Goal: Use online tool/utility: Utilize a website feature to perform a specific function

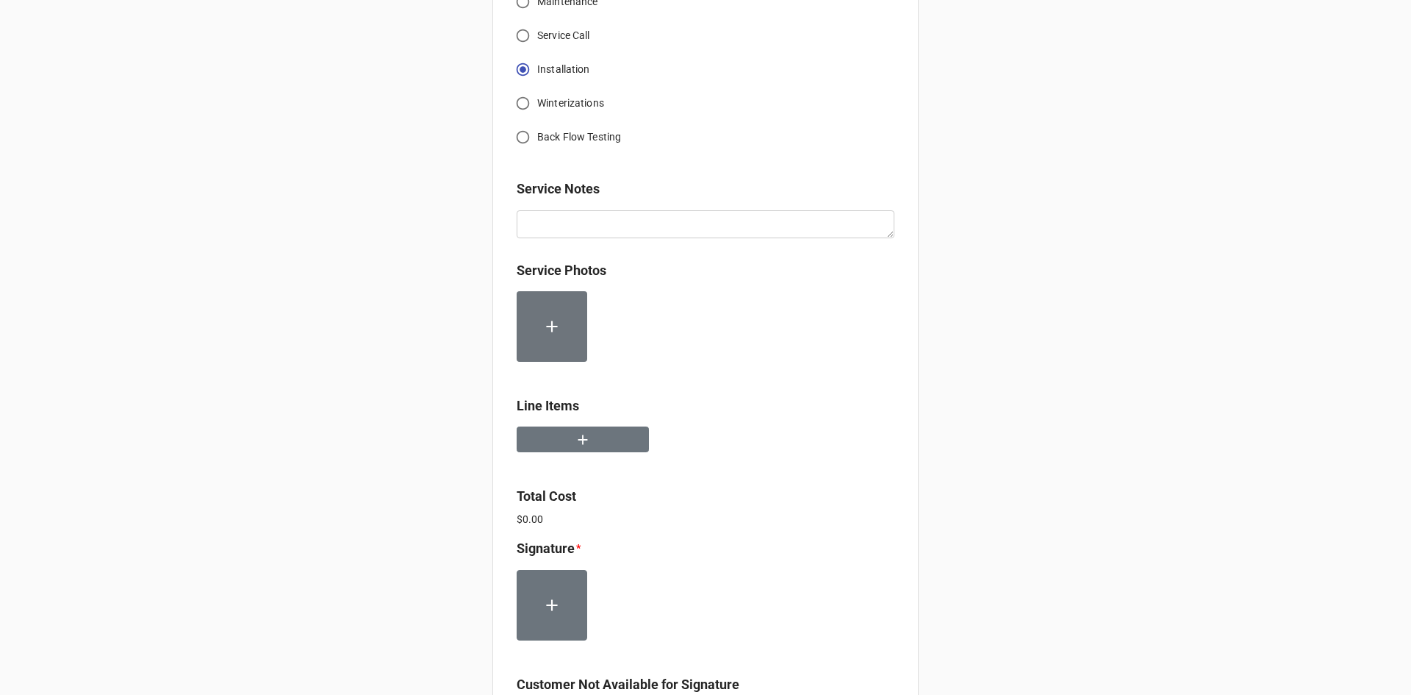
scroll to position [514, 0]
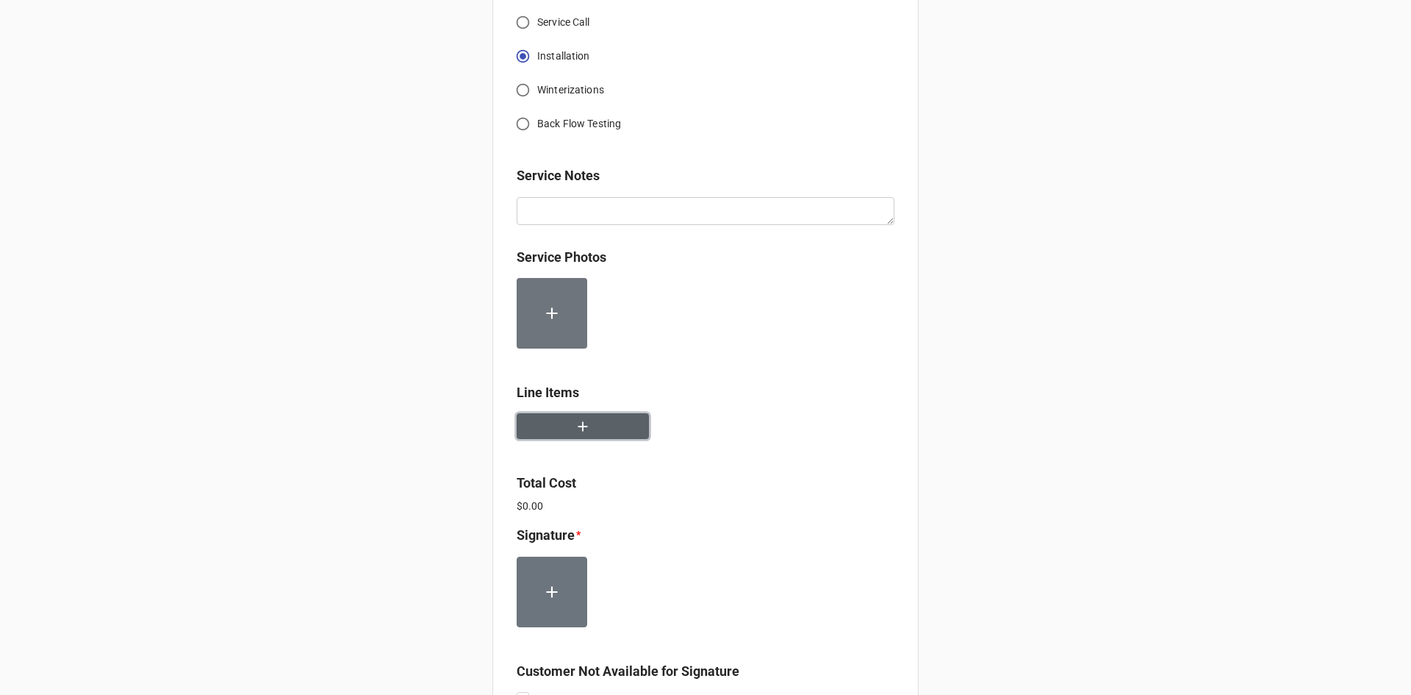
click at [591, 413] on button "button" at bounding box center [583, 426] width 132 height 26
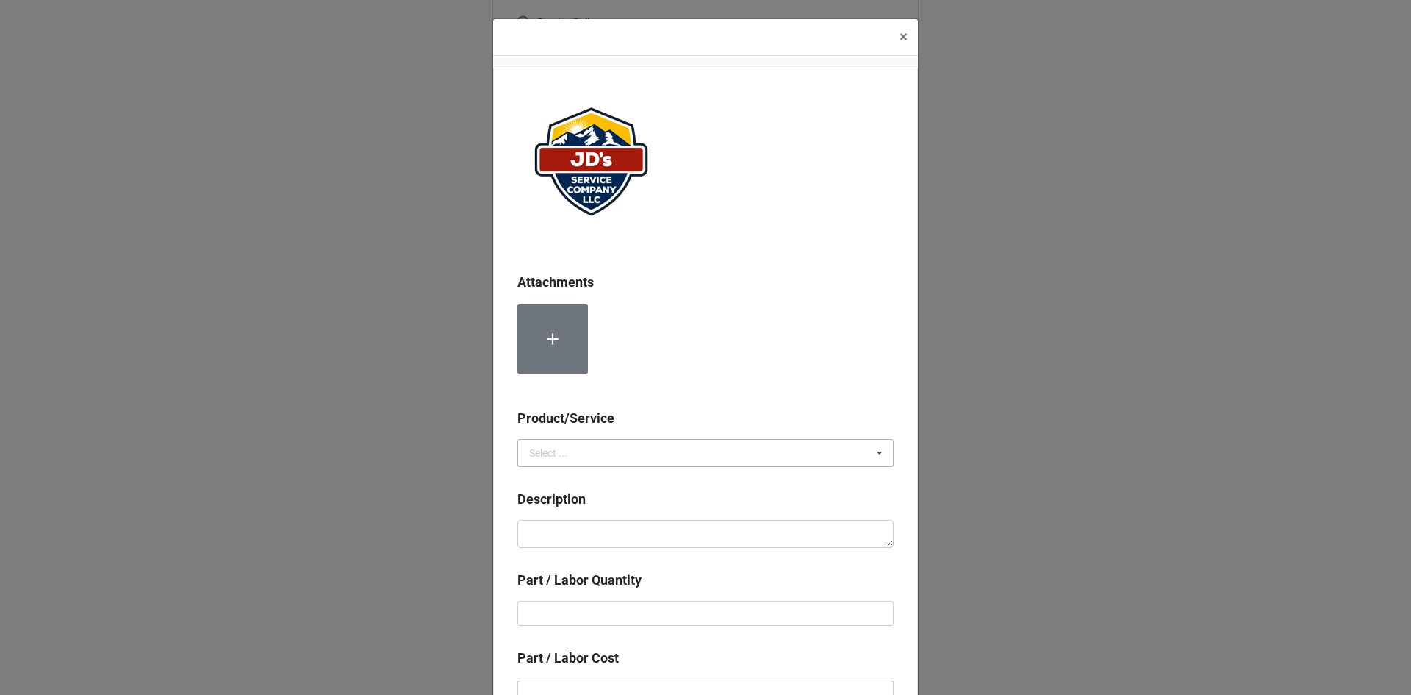
click at [875, 456] on icon at bounding box center [880, 453] width 22 height 27
click at [594, 483] on div "Services" at bounding box center [705, 479] width 375 height 27
click at [551, 529] on textarea at bounding box center [705, 534] width 376 height 28
paste textarea "Service Address: [STREET_ADDRESS] [GEOGRAPHIC_DATA][PERSON_NAME] This bid is fo…"
type textarea "x"
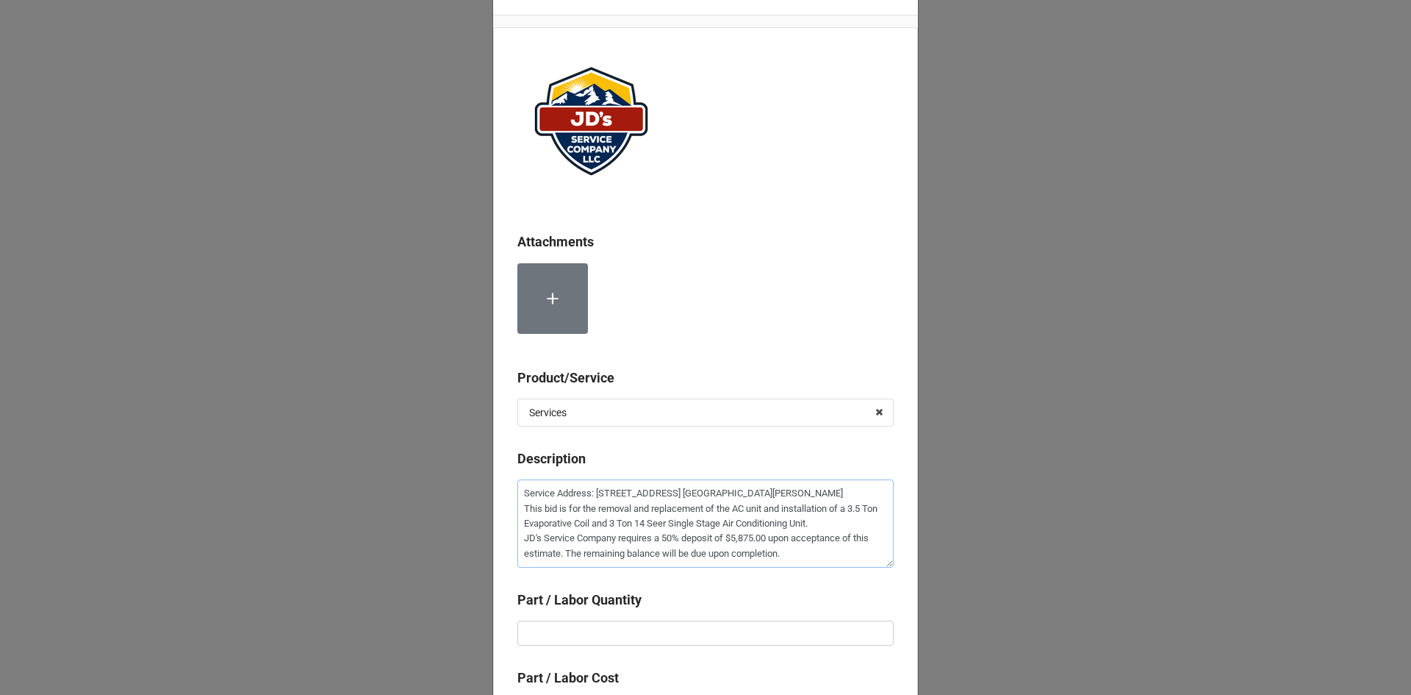
scroll to position [73, 0]
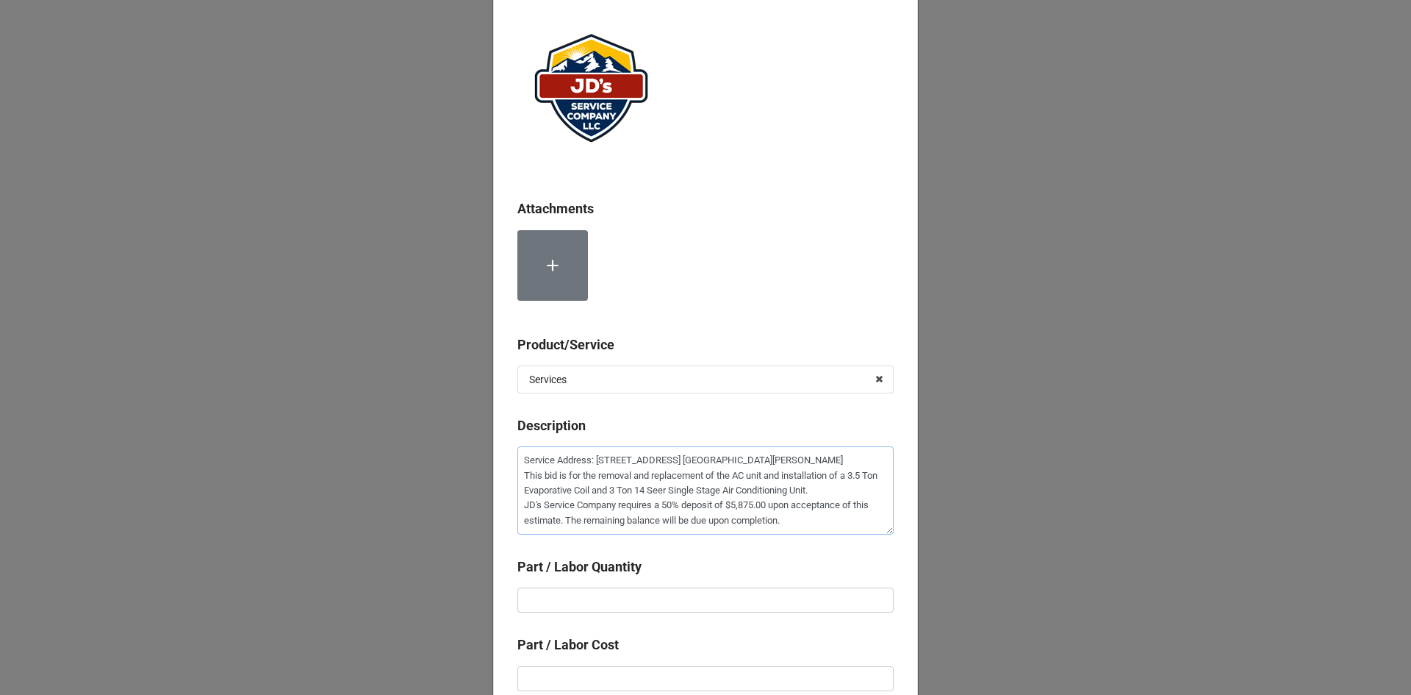
type textarea "Service Address: [STREET_ADDRESS] [GEOGRAPHIC_DATA][PERSON_NAME] This bid is fo…"
click at [534, 602] on input "text" at bounding box center [705, 599] width 376 height 25
type textarea "x"
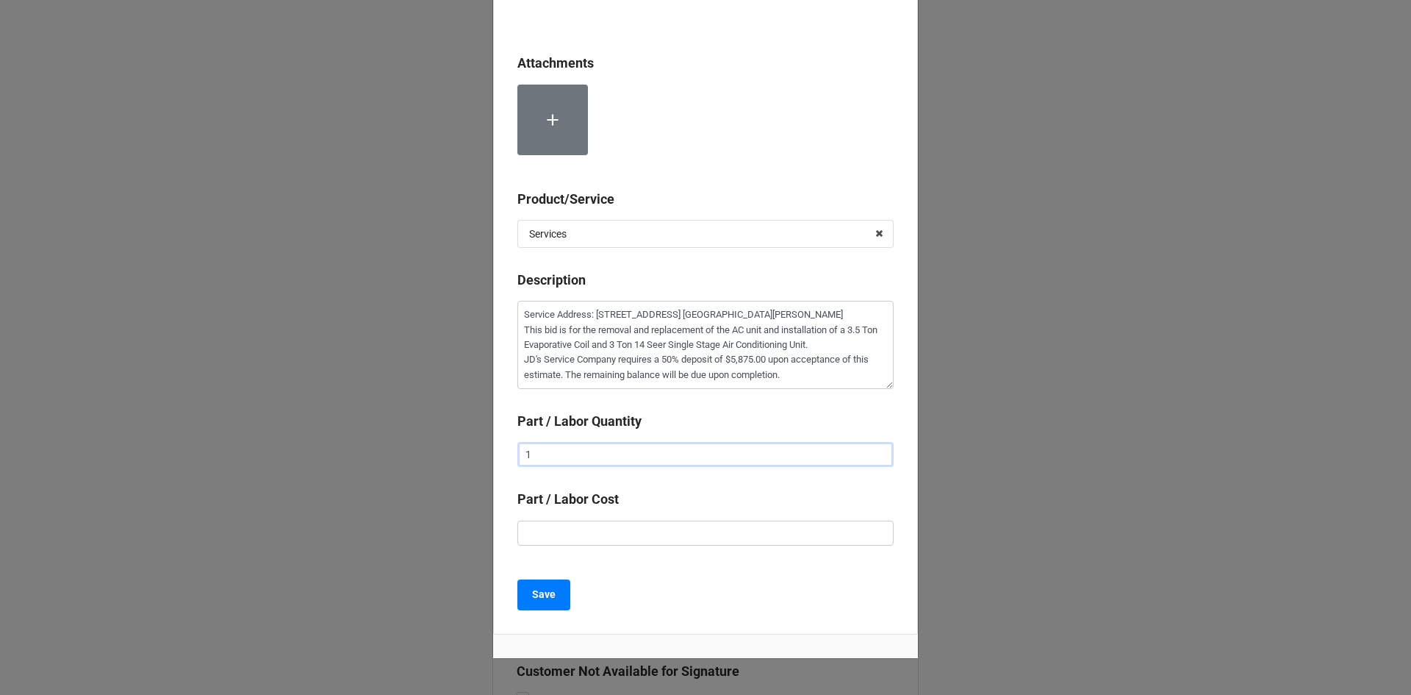
scroll to position [220, 0]
type input "1"
click at [534, 530] on input "text" at bounding box center [705, 531] width 376 height 25
type textarea "x"
type input "$5.00"
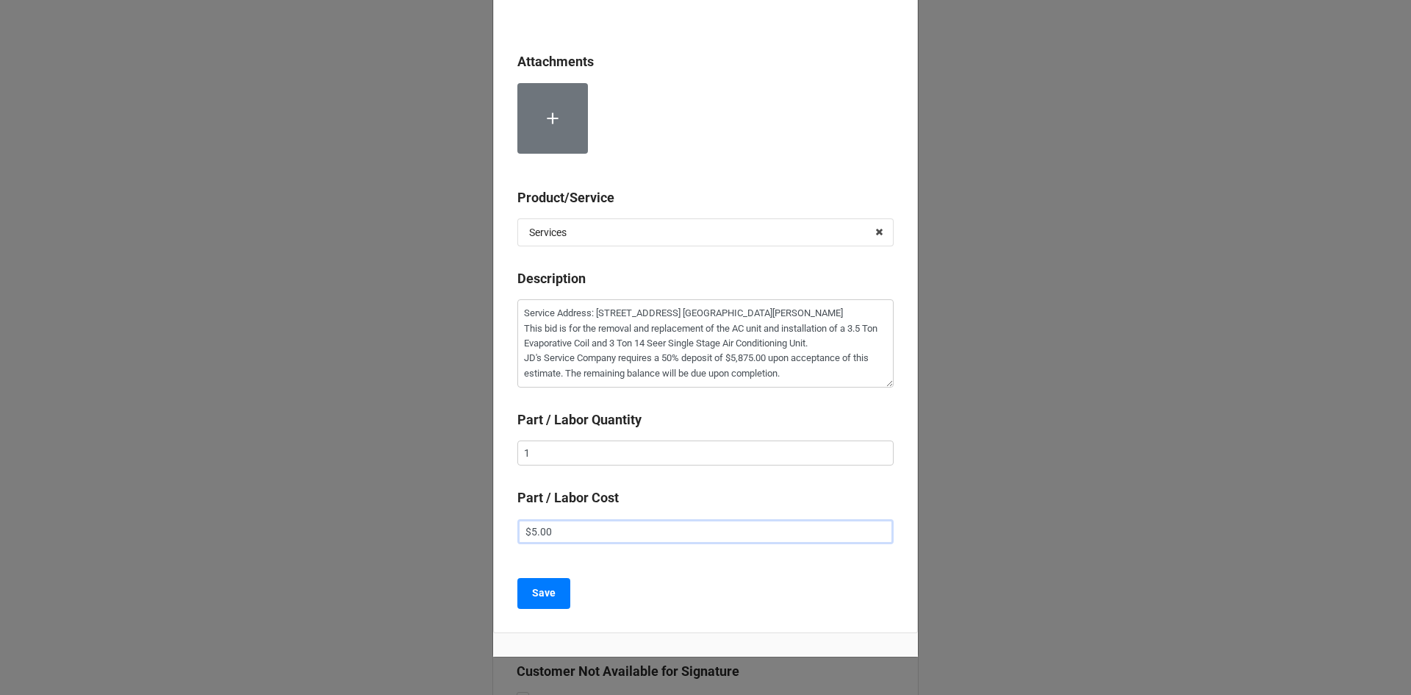
type textarea "x"
type input "$58.00"
type textarea "x"
type input "$587.00"
type textarea "x"
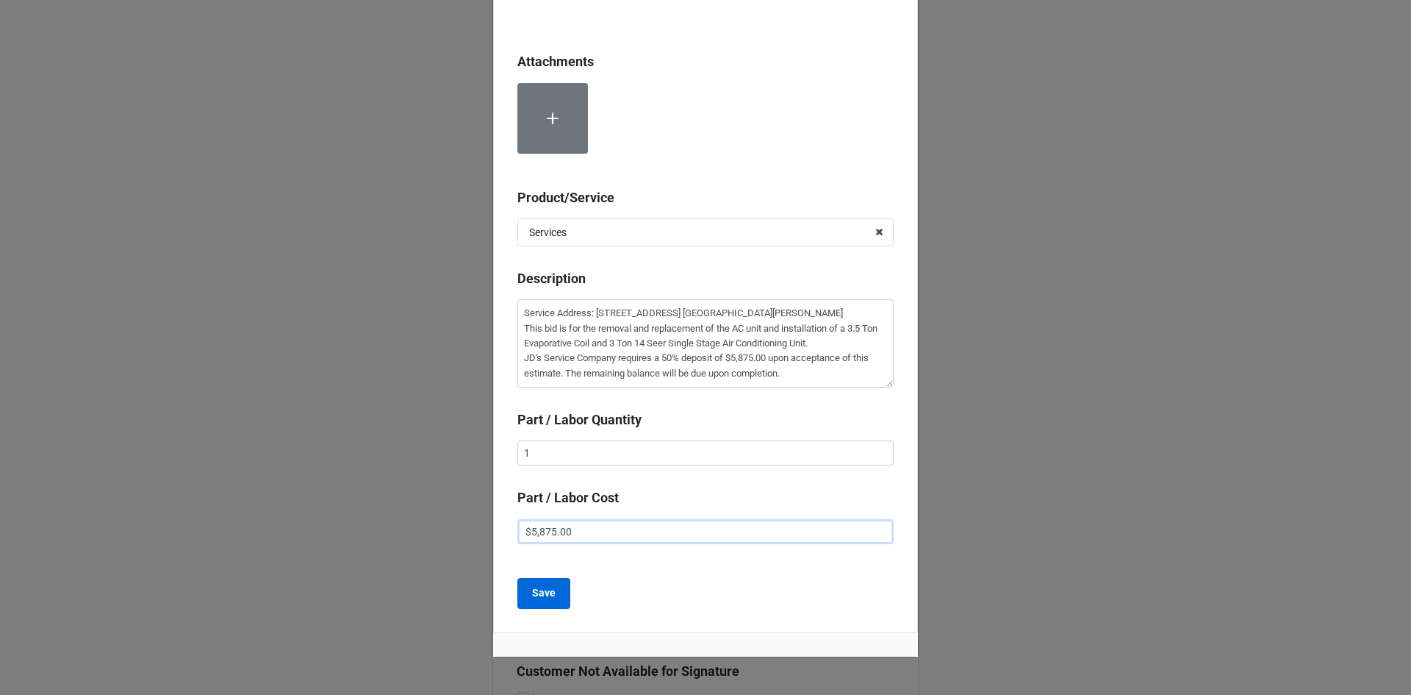
type input "$5,875.00"
click at [540, 578] on button "Save" at bounding box center [543, 593] width 53 height 31
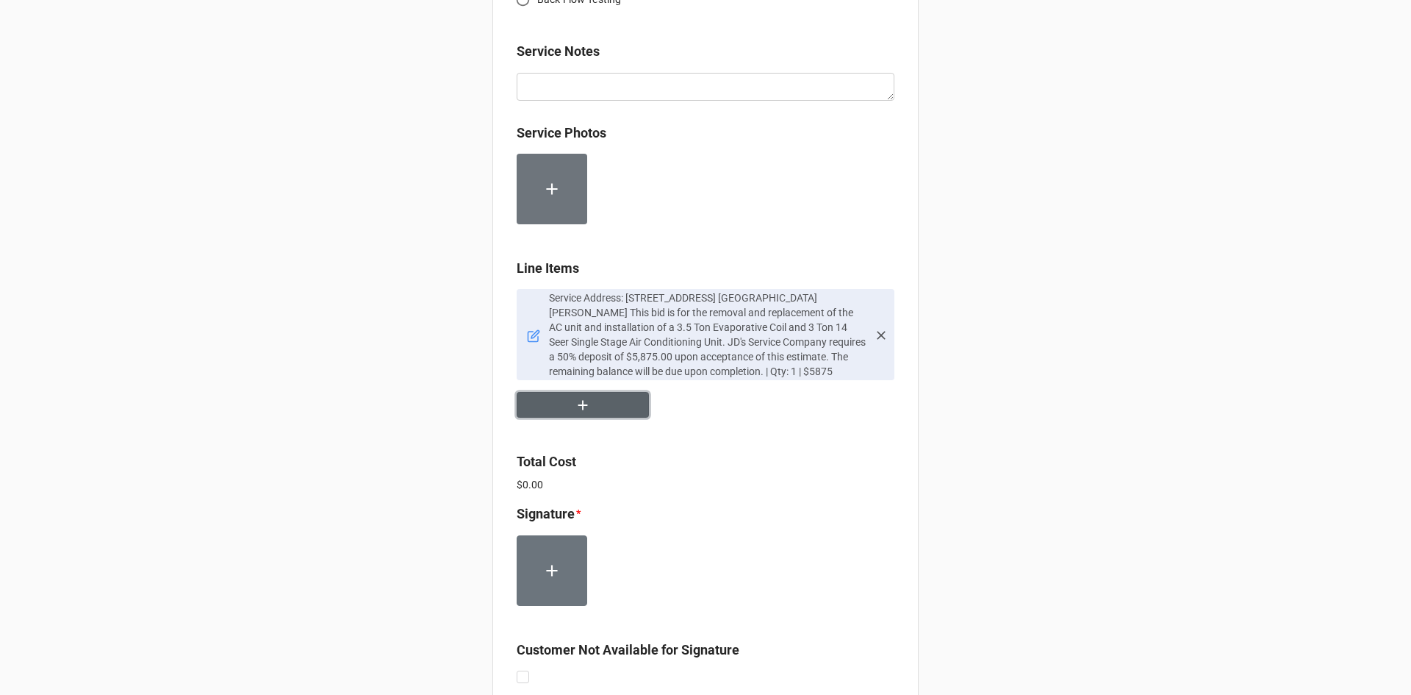
scroll to position [661, 0]
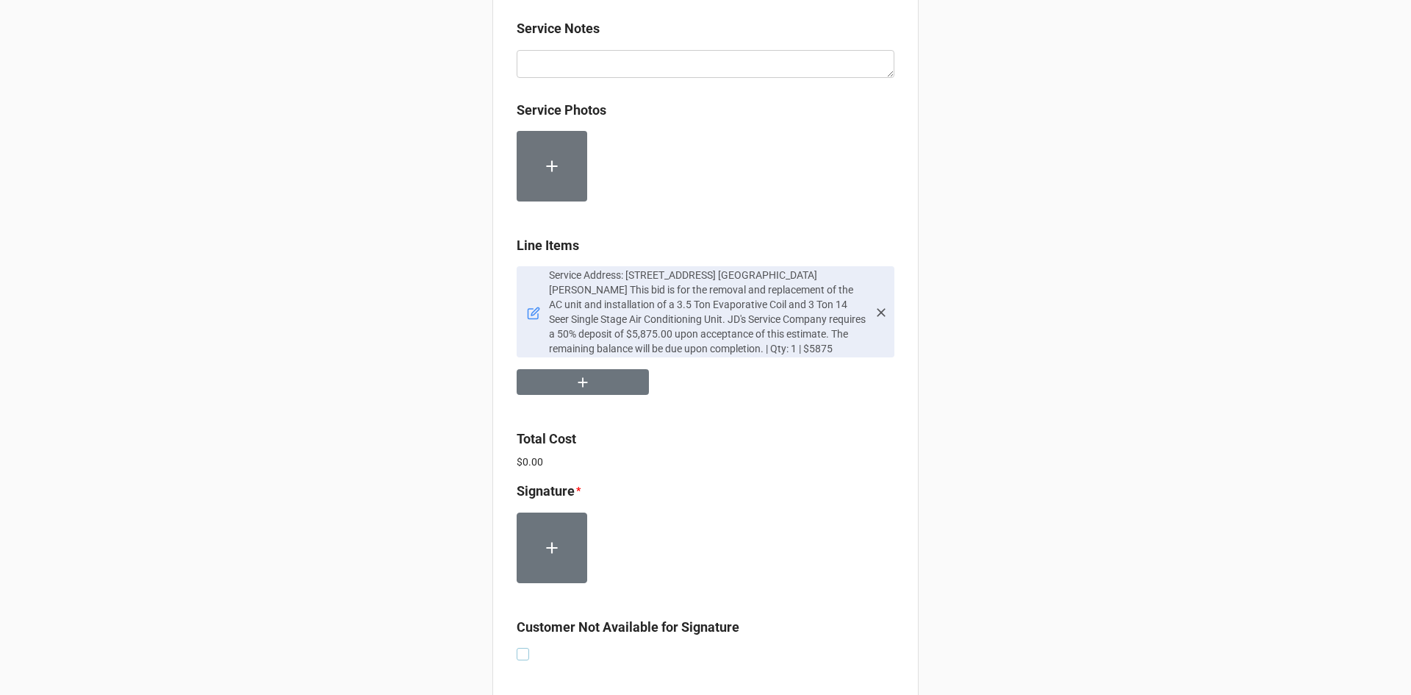
click at [523, 632] on div "Customer Not Available for Signature" at bounding box center [706, 641] width 378 height 48
click at [524, 648] on label at bounding box center [523, 648] width 12 height 0
checkbox input "true"
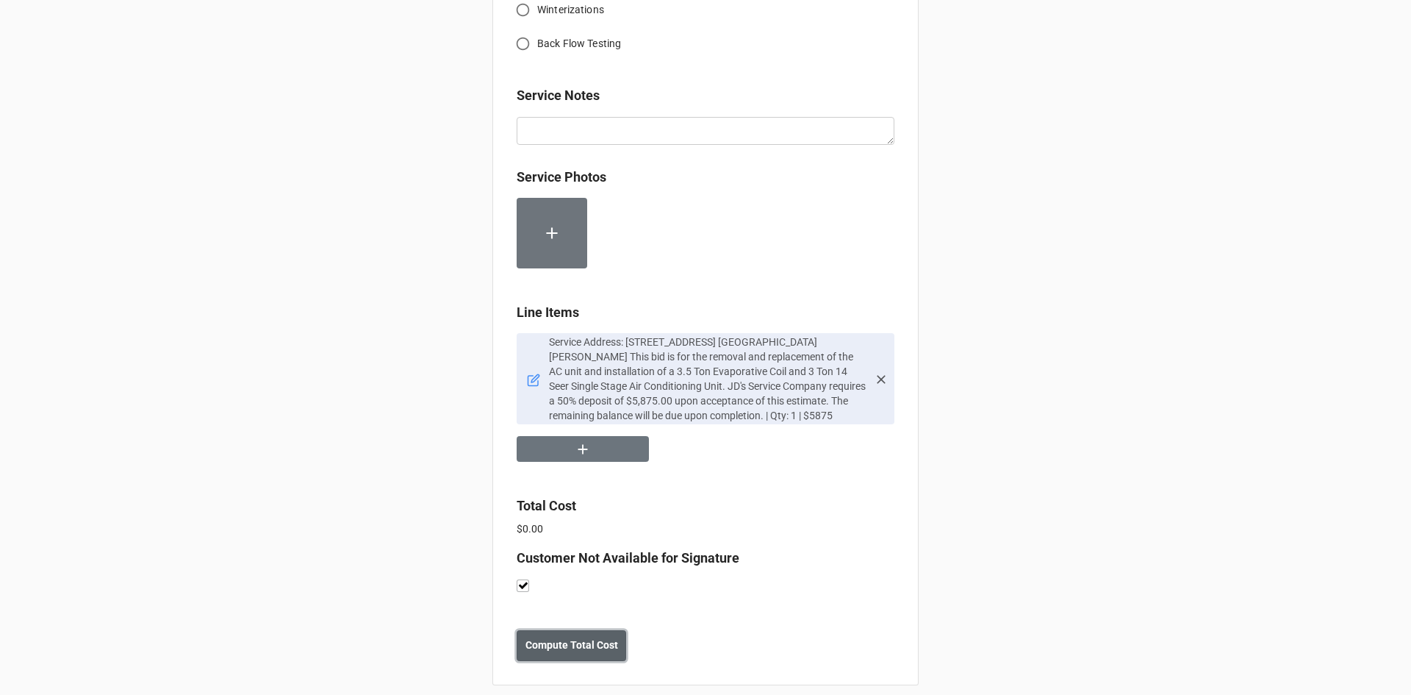
click at [552, 637] on b "Compute Total Cost" at bounding box center [572, 644] width 93 height 15
click at [539, 637] on b "Save" at bounding box center [543, 644] width 24 height 15
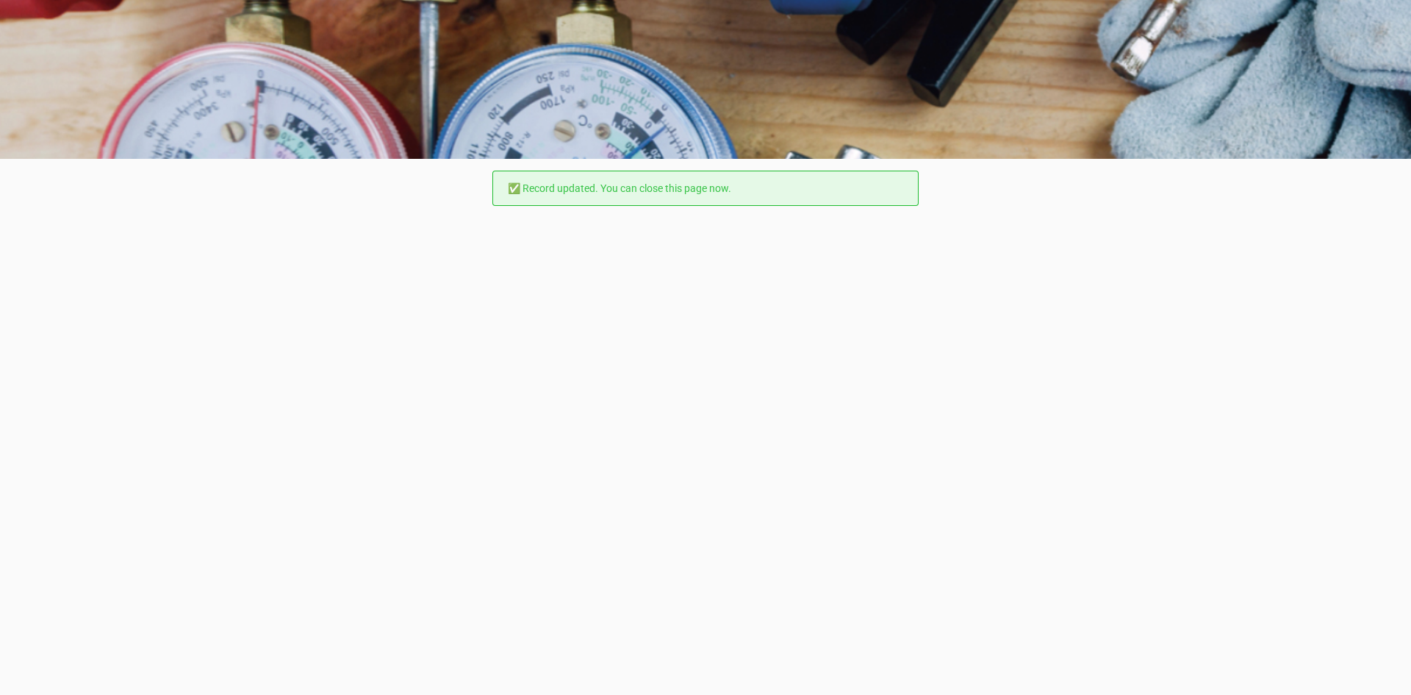
scroll to position [0, 0]
